Goal: Check status

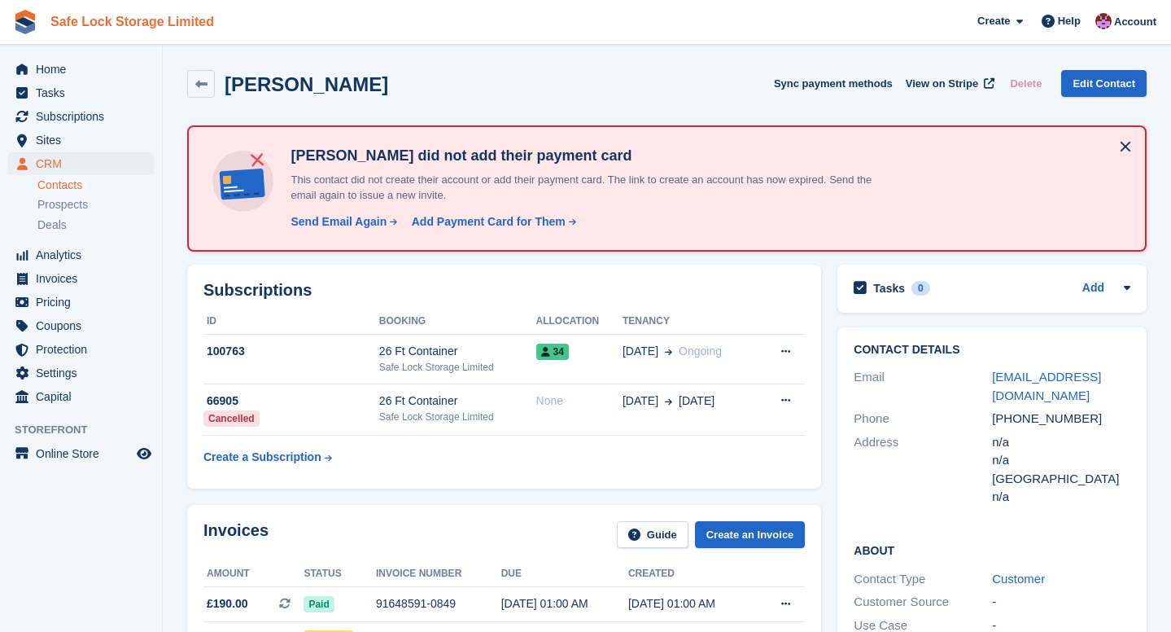
scroll to position [265, 0]
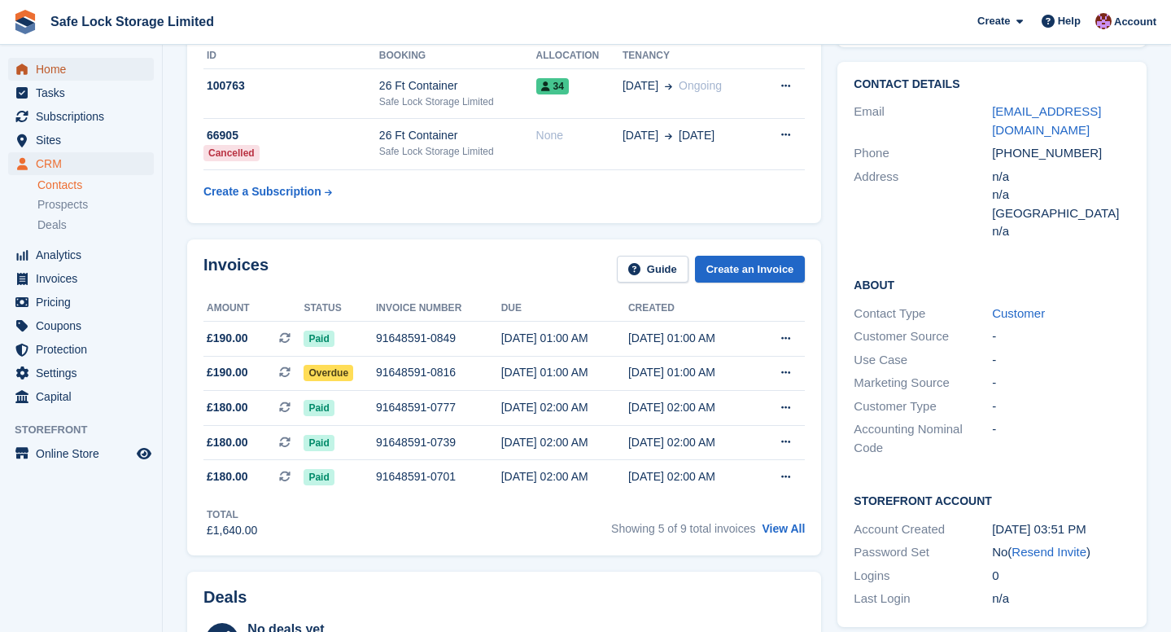
click at [100, 74] on span "Home" at bounding box center [85, 69] width 98 height 23
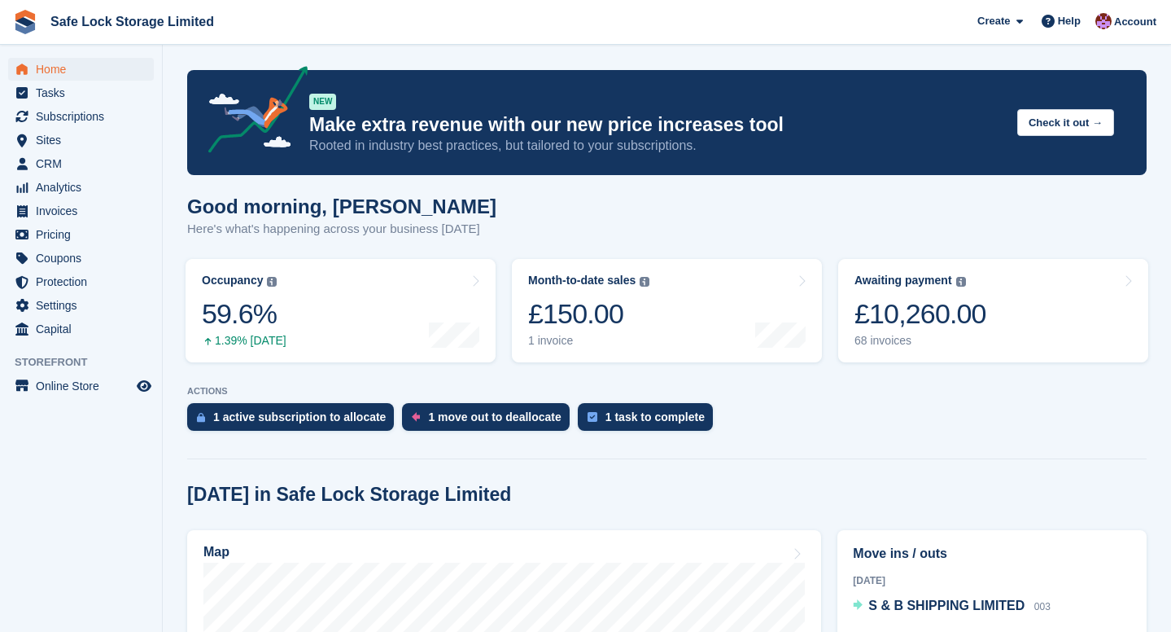
click at [911, 250] on div "Good morning, Toni Here's what's happening across your business today" at bounding box center [667, 226] width 960 height 63
click at [911, 287] on div "Awaiting payment" at bounding box center [904, 280] width 98 height 14
